Goal: Transaction & Acquisition: Purchase product/service

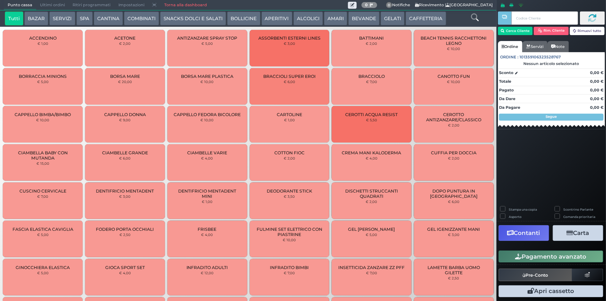
click at [360, 17] on button "BEVANDE" at bounding box center [363, 18] width 31 height 14
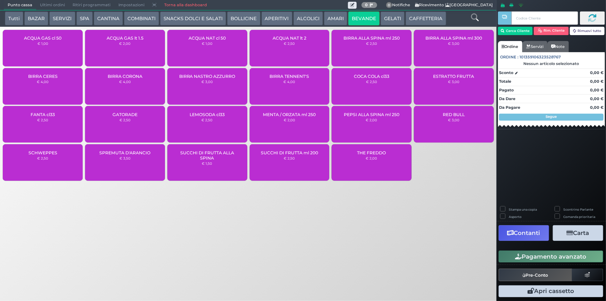
click at [216, 45] on div "ACQUA NAT cl 50 € 1,00" at bounding box center [207, 48] width 80 height 36
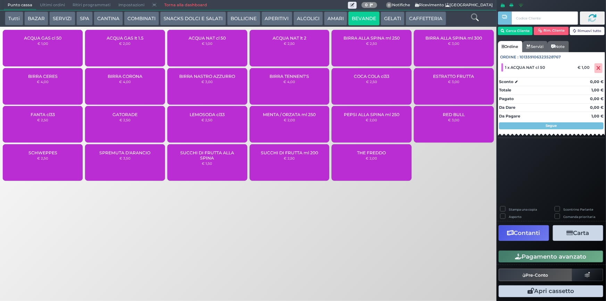
click at [554, 254] on button "Pagamento avanzato" at bounding box center [550, 256] width 104 height 12
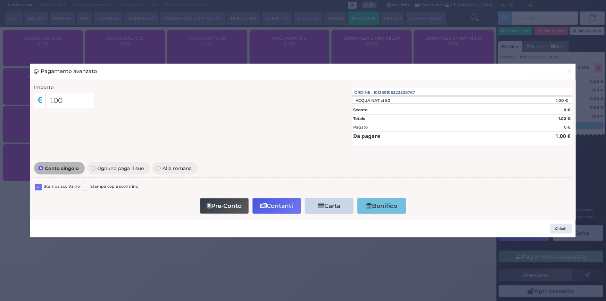
click at [40, 188] on label at bounding box center [38, 187] width 7 height 7
click at [0, 0] on input "checkbox" at bounding box center [0, 0] width 0 height 0
click at [263, 205] on icon "button" at bounding box center [263, 206] width 7 height 6
